Goal: Transaction & Acquisition: Purchase product/service

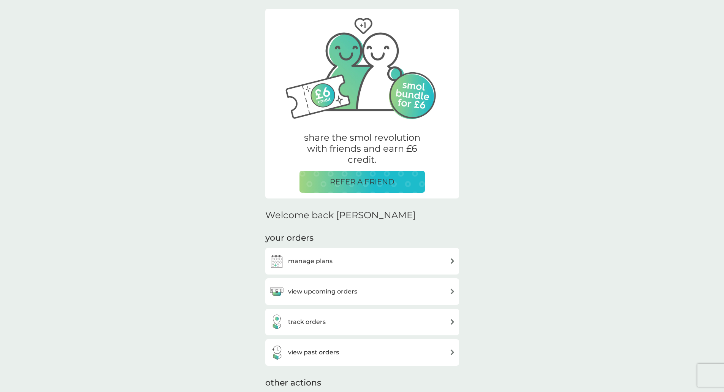
scroll to position [38, 0]
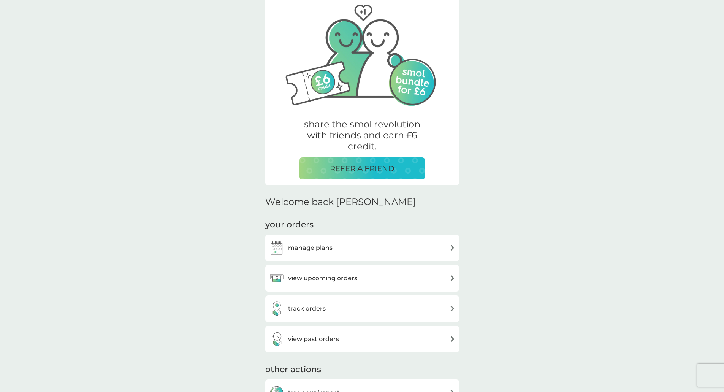
click at [336, 245] on div "manage plans" at bounding box center [362, 247] width 186 height 15
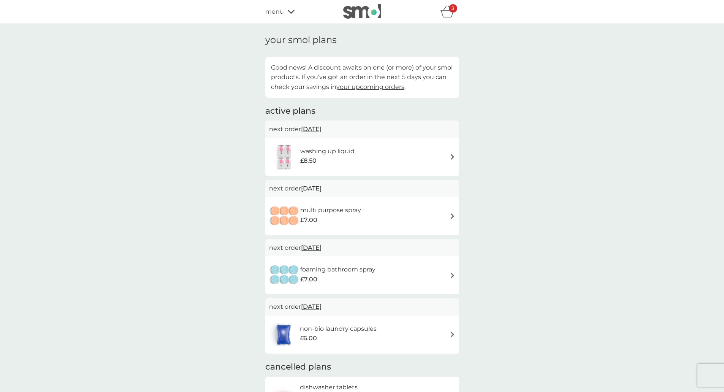
click at [316, 189] on span "[DATE]" at bounding box center [311, 188] width 21 height 15
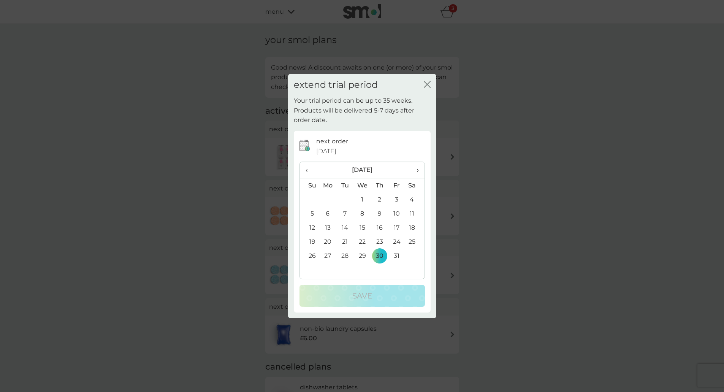
click at [305, 171] on th "‹" at bounding box center [309, 170] width 19 height 16
click at [346, 217] on td "9" at bounding box center [344, 213] width 17 height 14
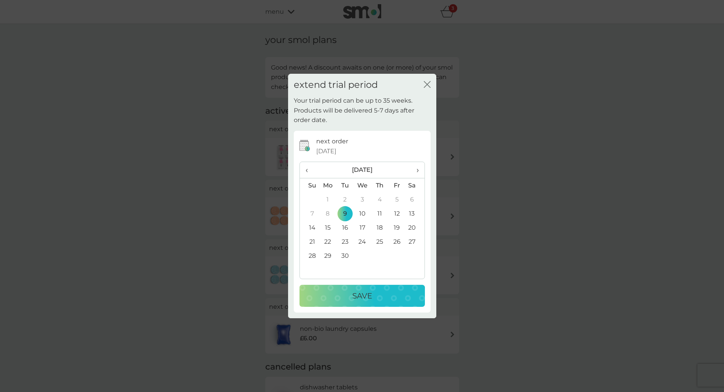
click at [365, 294] on p "Save" at bounding box center [362, 296] width 20 height 12
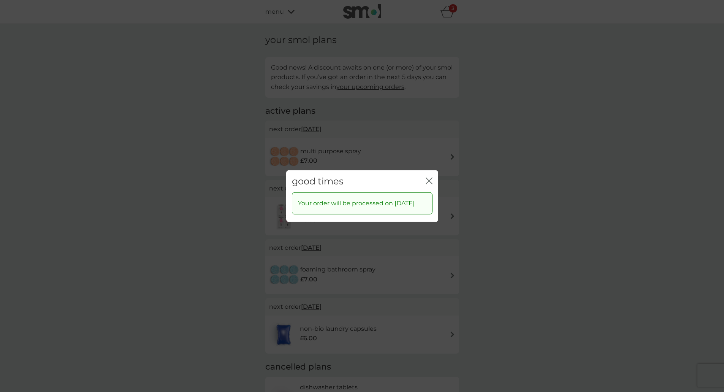
click at [431, 178] on icon "close" at bounding box center [430, 181] width 3 height 6
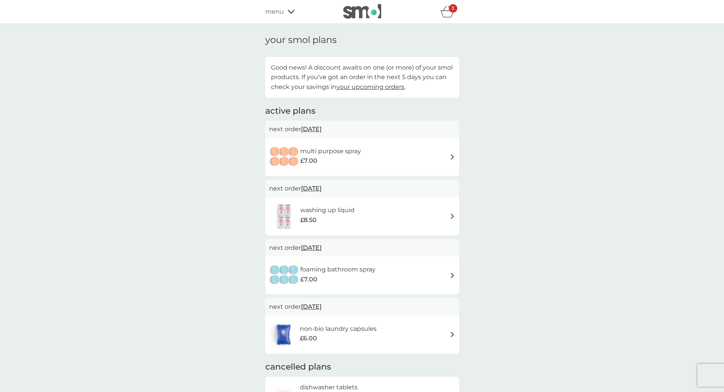
click at [391, 218] on div "washing up liquid £8.50" at bounding box center [362, 216] width 186 height 27
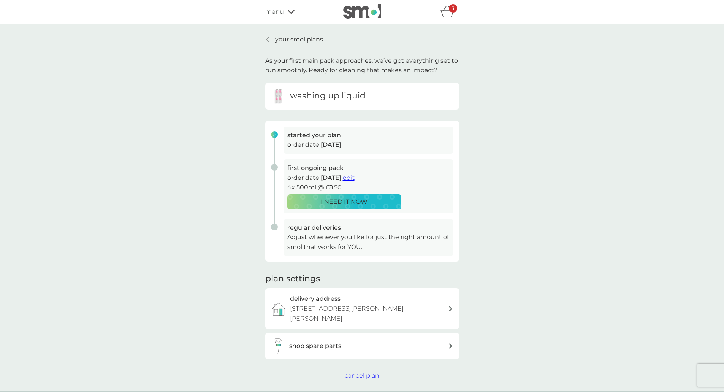
click at [378, 200] on div "I NEED IT NOW" at bounding box center [344, 202] width 104 height 10
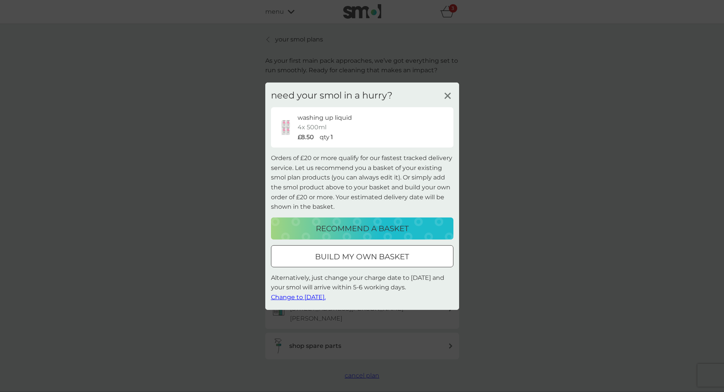
click at [446, 96] on icon at bounding box center [447, 95] width 11 height 11
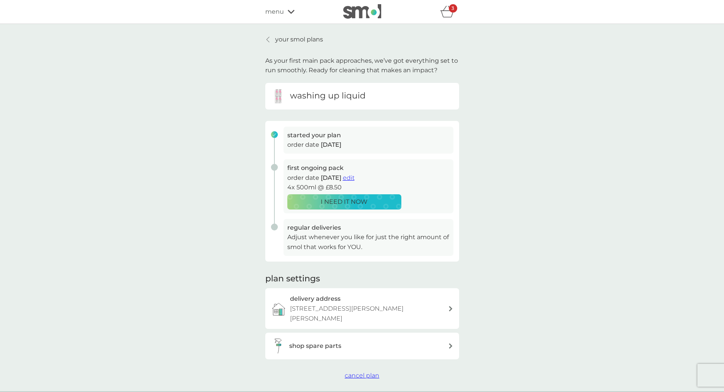
click at [355, 179] on span "edit" at bounding box center [349, 177] width 12 height 7
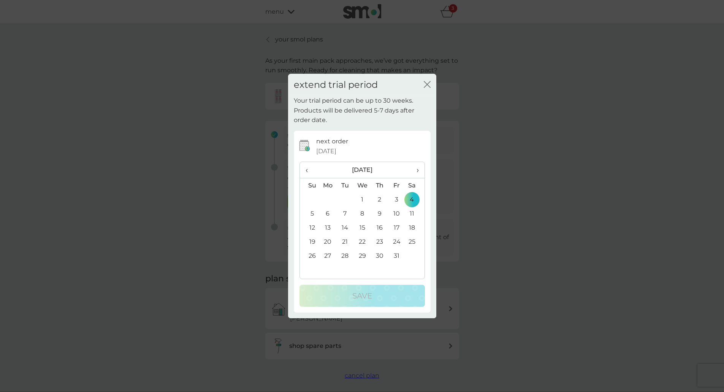
click at [307, 172] on span "‹" at bounding box center [310, 170] width 8 height 16
click at [341, 211] on td "9" at bounding box center [344, 213] width 17 height 14
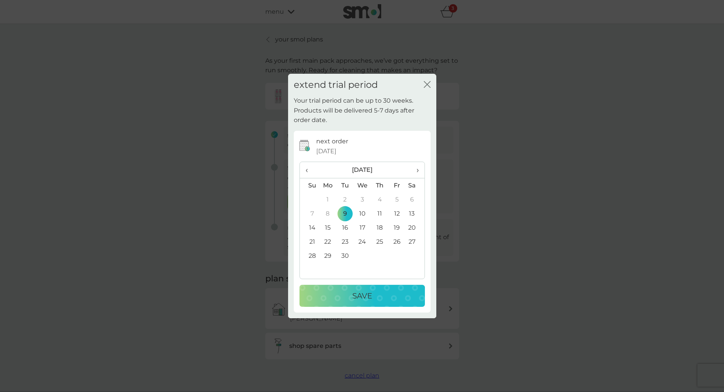
click at [367, 294] on p "Save" at bounding box center [362, 296] width 20 height 12
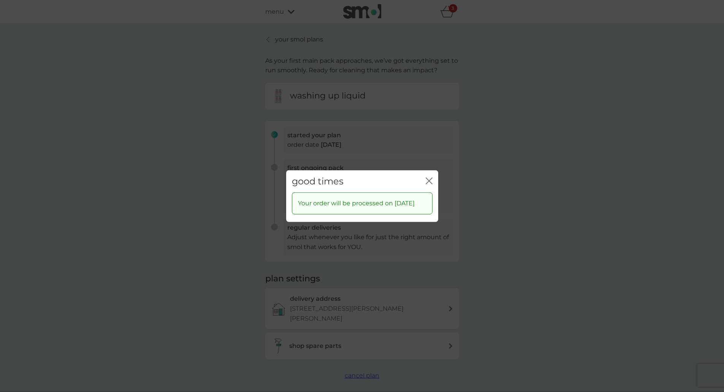
drag, startPoint x: 424, startPoint y: 167, endPoint x: 431, endPoint y: 175, distance: 11.3
click at [431, 175] on div "good times close" at bounding box center [362, 181] width 152 height 22
click at [431, 177] on icon "close" at bounding box center [429, 180] width 7 height 7
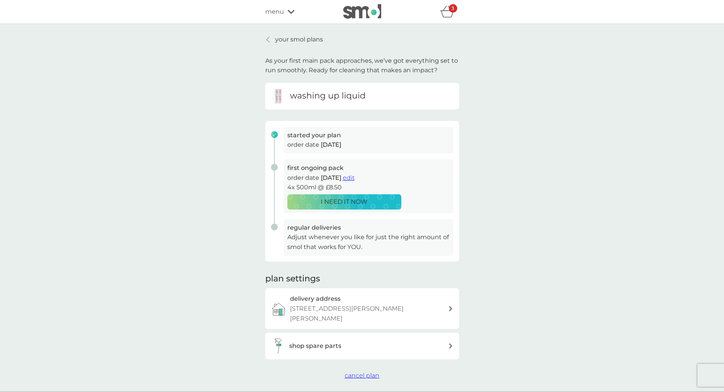
click at [266, 41] on div at bounding box center [268, 39] width 5 height 6
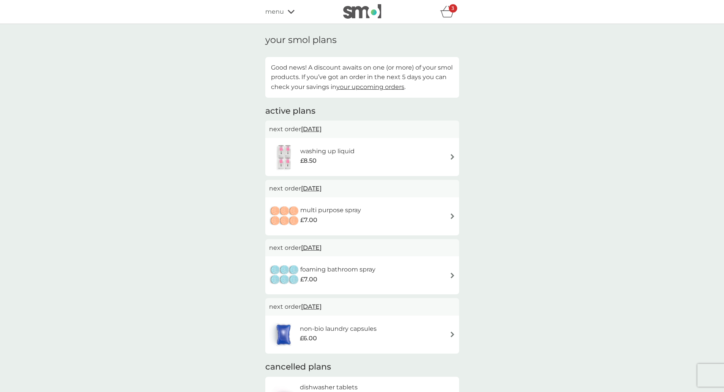
click at [372, 335] on div "£6.00" at bounding box center [338, 338] width 77 height 10
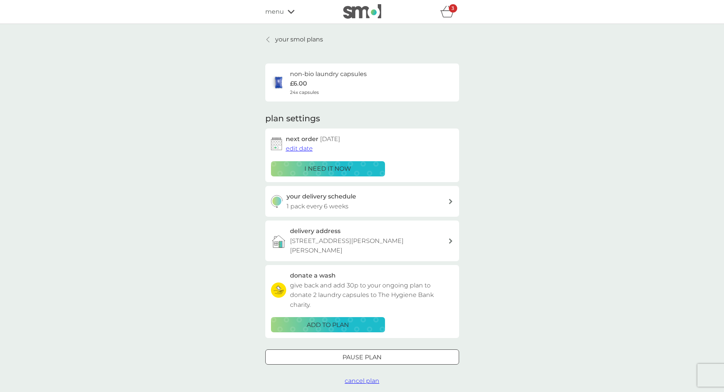
click at [299, 152] on span "edit date" at bounding box center [299, 148] width 27 height 7
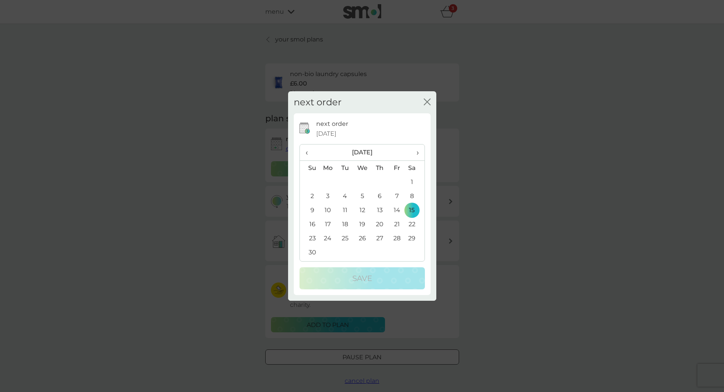
click at [309, 149] on span "‹" at bounding box center [310, 152] width 8 height 16
click at [306, 154] on span "‹" at bounding box center [310, 152] width 8 height 16
click at [344, 194] on td "9" at bounding box center [344, 196] width 17 height 14
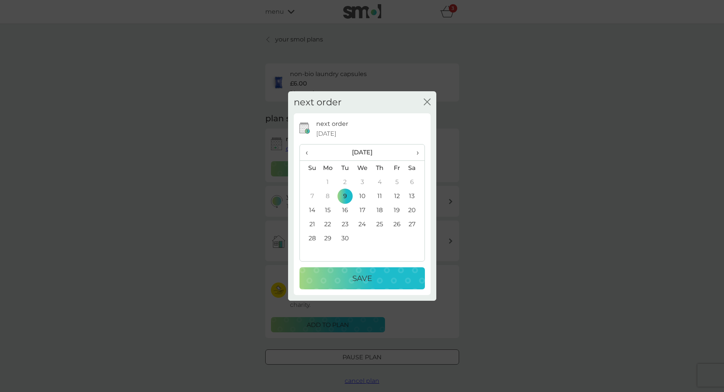
click at [370, 284] on p "Save" at bounding box center [362, 278] width 20 height 12
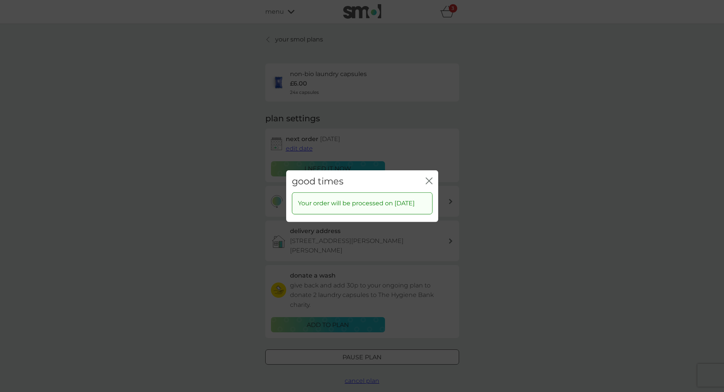
click at [428, 181] on div "close" at bounding box center [429, 181] width 7 height 11
click at [430, 177] on icon "close" at bounding box center [429, 180] width 7 height 7
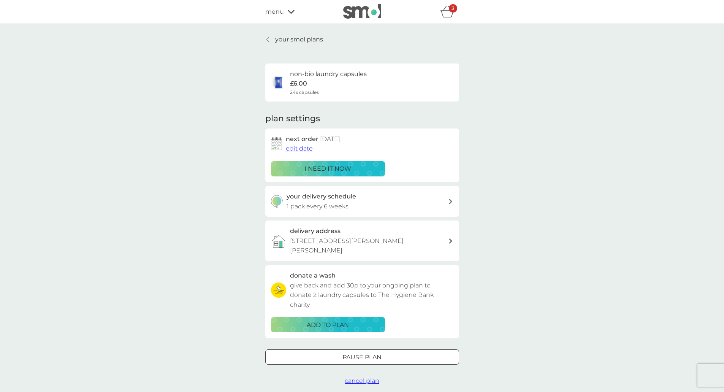
click at [453, 8] on p "3" at bounding box center [453, 8] width 3 height 0
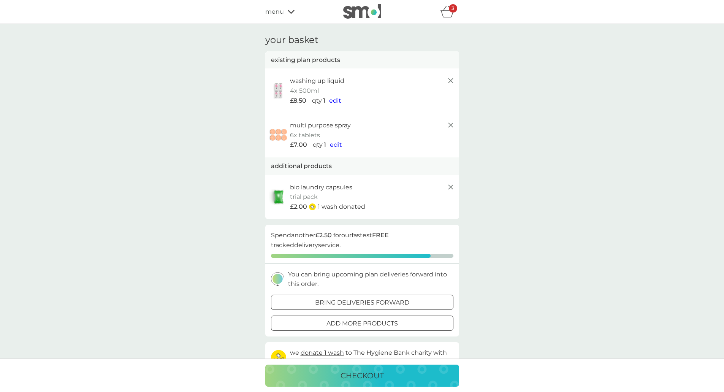
click at [450, 186] on icon at bounding box center [450, 186] width 9 height 9
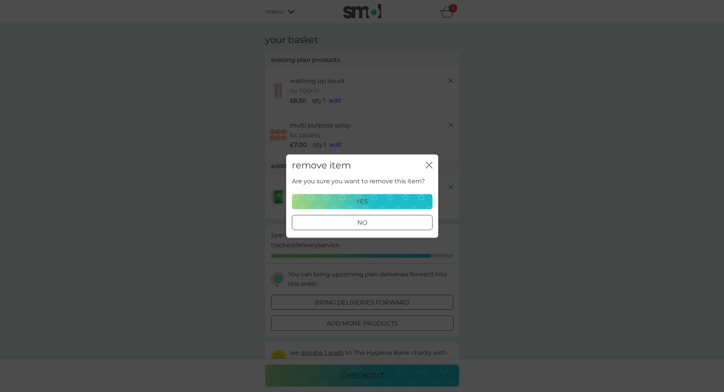
click at [426, 162] on icon "close" at bounding box center [429, 165] width 7 height 7
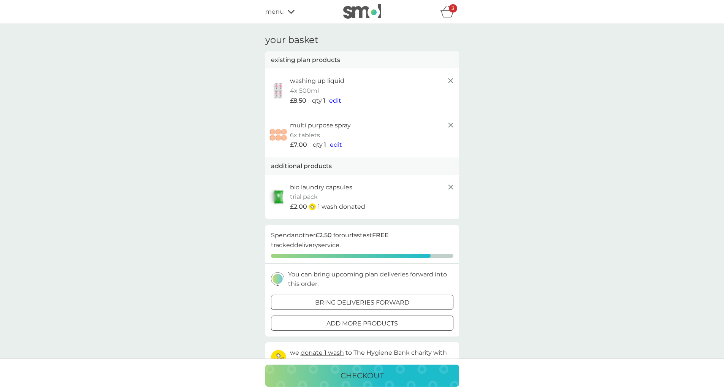
click at [446, 126] on icon at bounding box center [450, 125] width 9 height 9
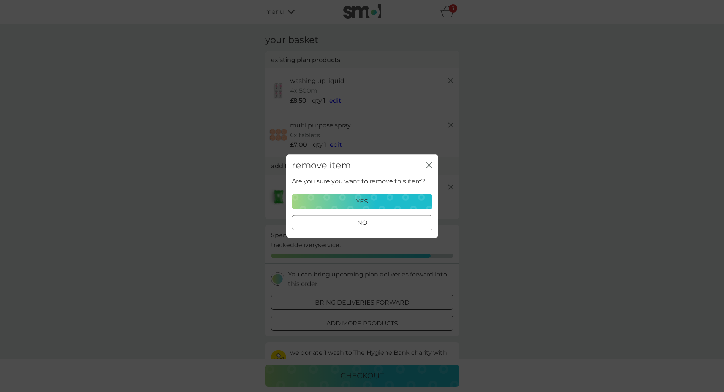
click at [365, 198] on p "yes" at bounding box center [362, 202] width 12 height 10
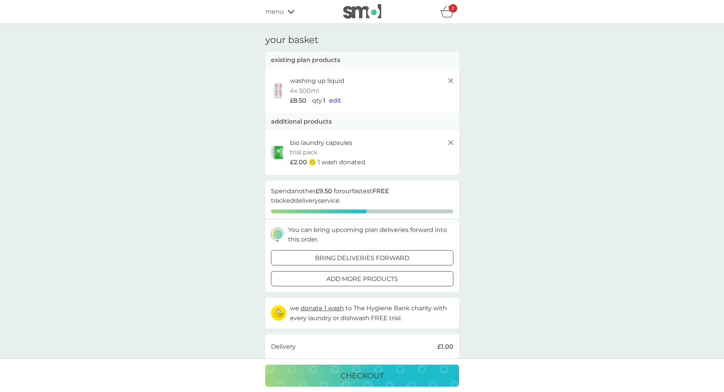
click at [454, 79] on icon at bounding box center [450, 80] width 9 height 9
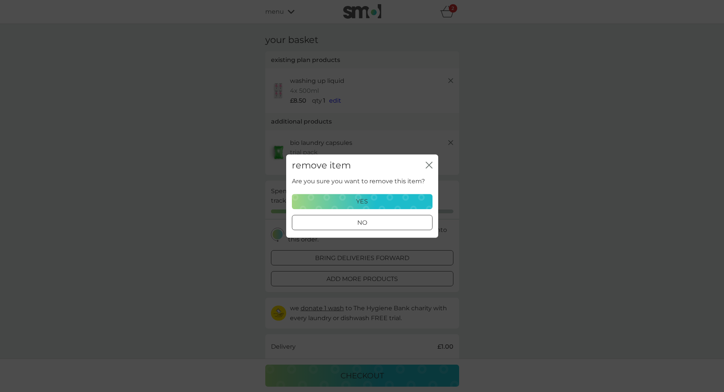
click at [413, 206] on button "yes" at bounding box center [362, 201] width 141 height 15
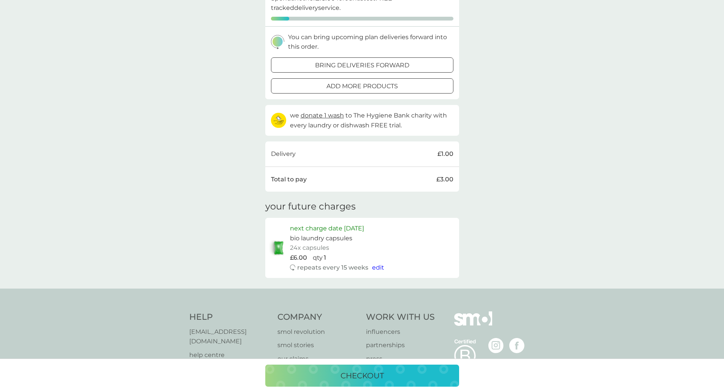
scroll to position [114, 0]
click at [381, 378] on p "checkout" at bounding box center [362, 376] width 43 height 12
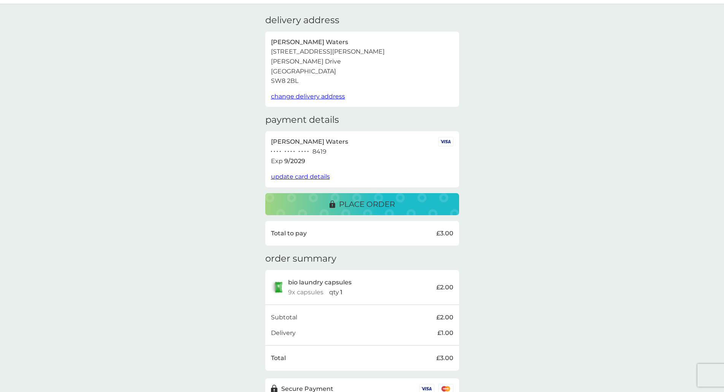
scroll to position [38, 0]
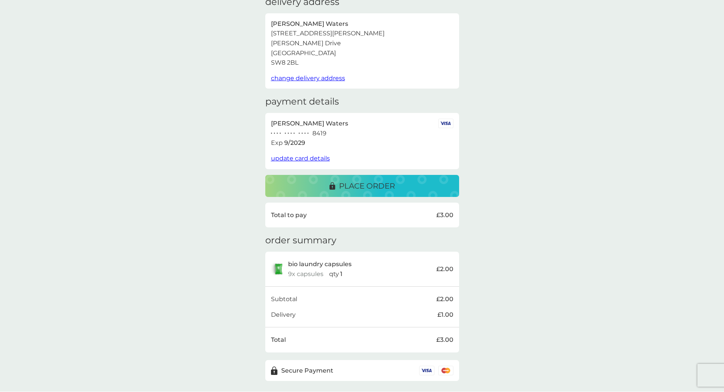
click at [374, 191] on p "place order" at bounding box center [367, 186] width 56 height 12
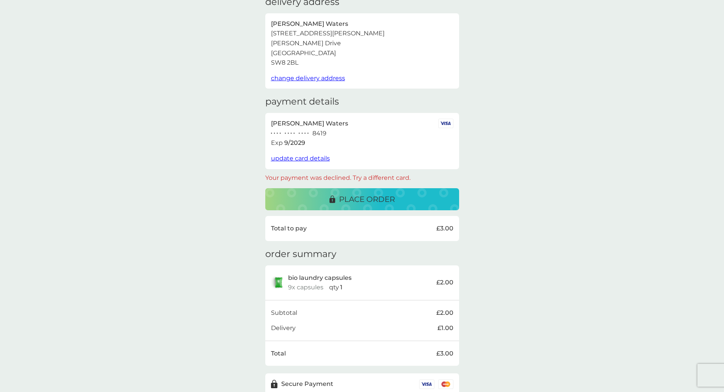
click at [289, 158] on span "update card details" at bounding box center [300, 158] width 59 height 7
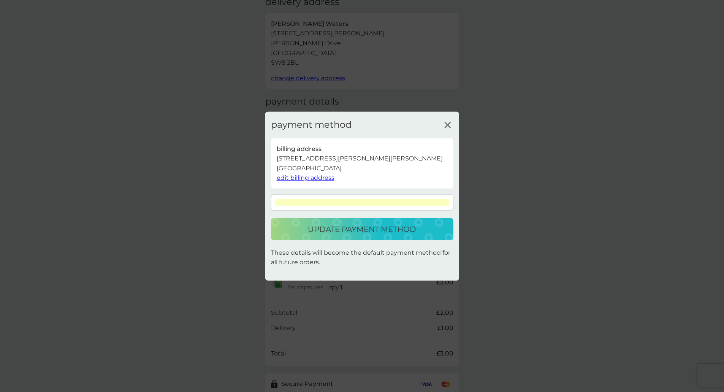
click at [393, 229] on p "update payment method" at bounding box center [362, 229] width 108 height 12
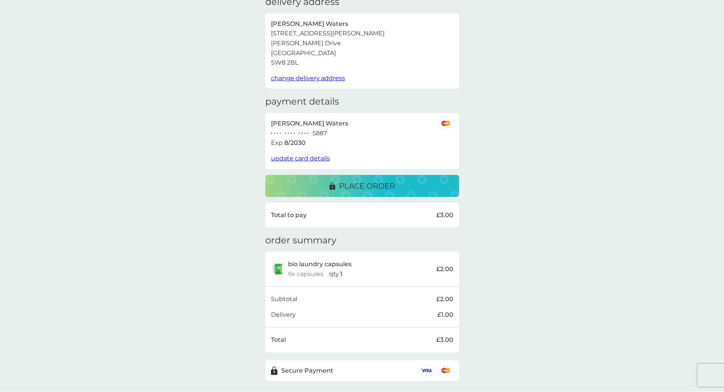
click at [386, 185] on p "place order" at bounding box center [367, 186] width 56 height 12
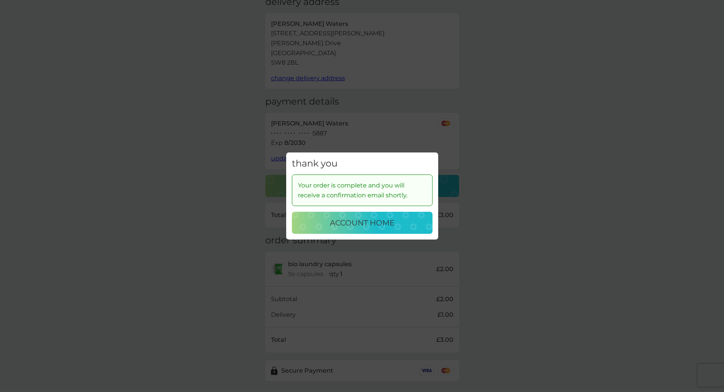
click at [267, 229] on div "thank you Your order is complete and you will receive a confirmation email shor…" at bounding box center [362, 196] width 724 height 392
click at [403, 219] on div "account home" at bounding box center [362, 223] width 125 height 12
